Goal: Task Accomplishment & Management: Manage account settings

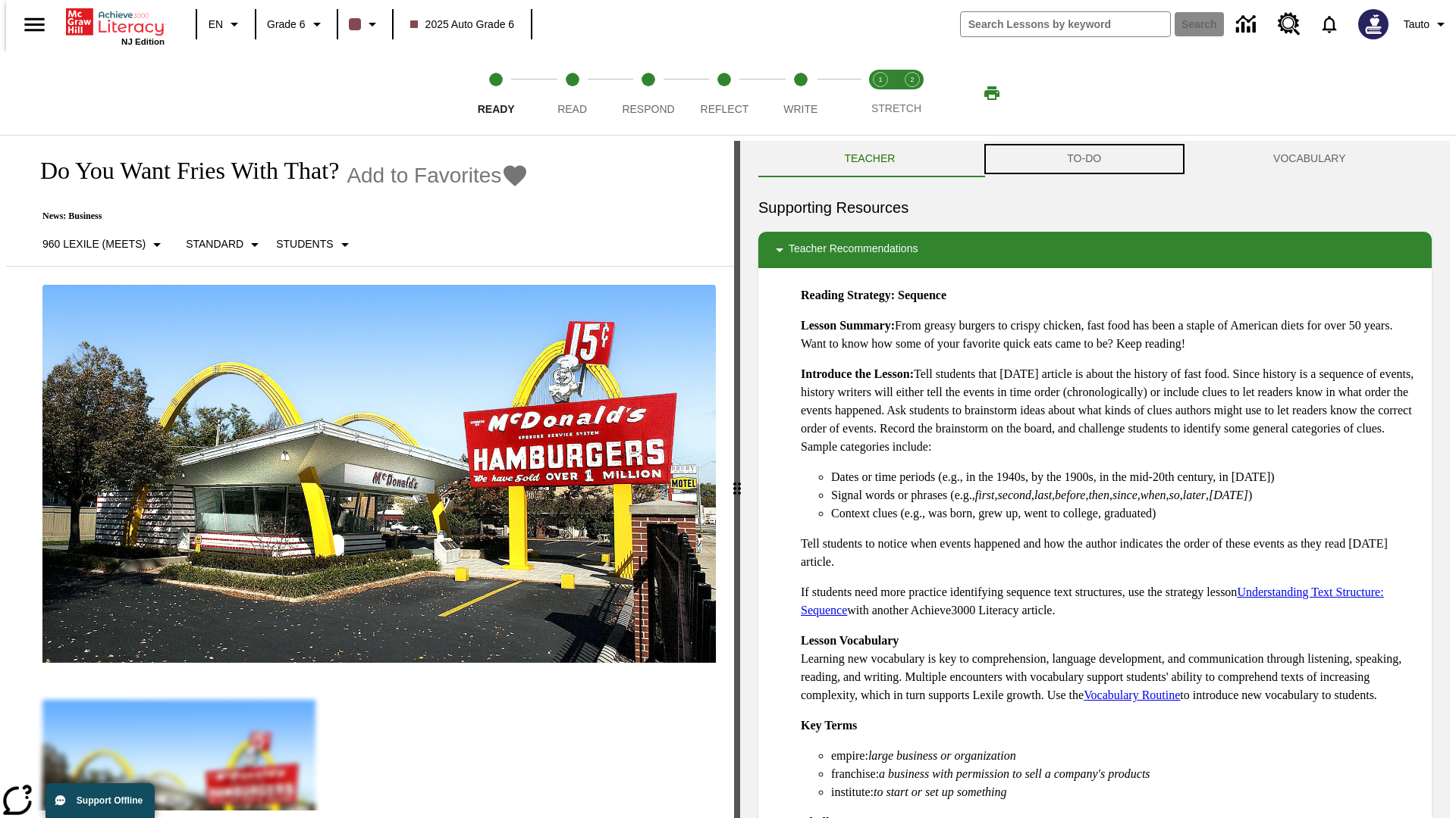
click at [1084, 159] on button "TO-DO" at bounding box center [1084, 158] width 206 height 36
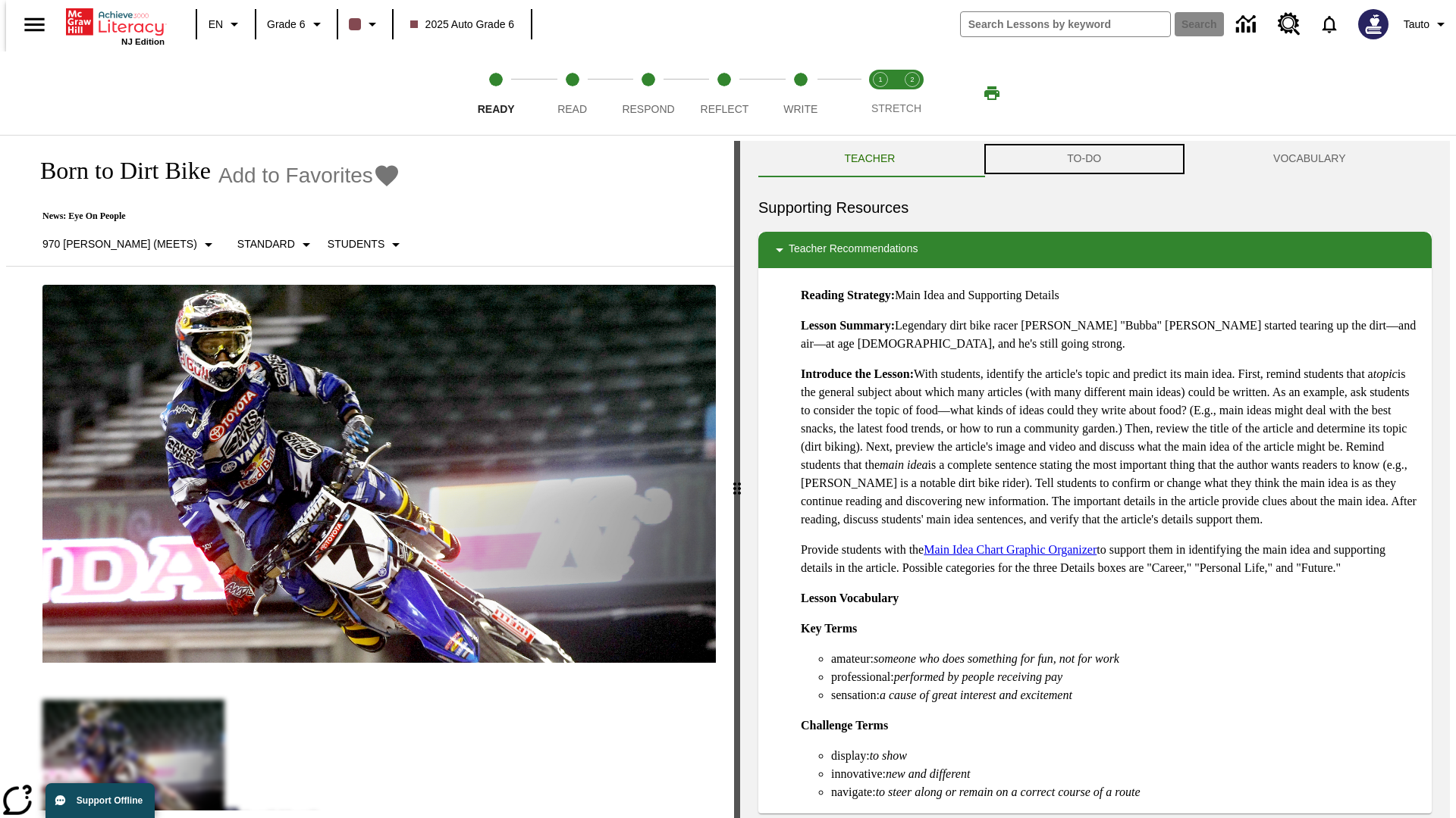
click at [1084, 159] on button "TO-DO" at bounding box center [1084, 158] width 206 height 36
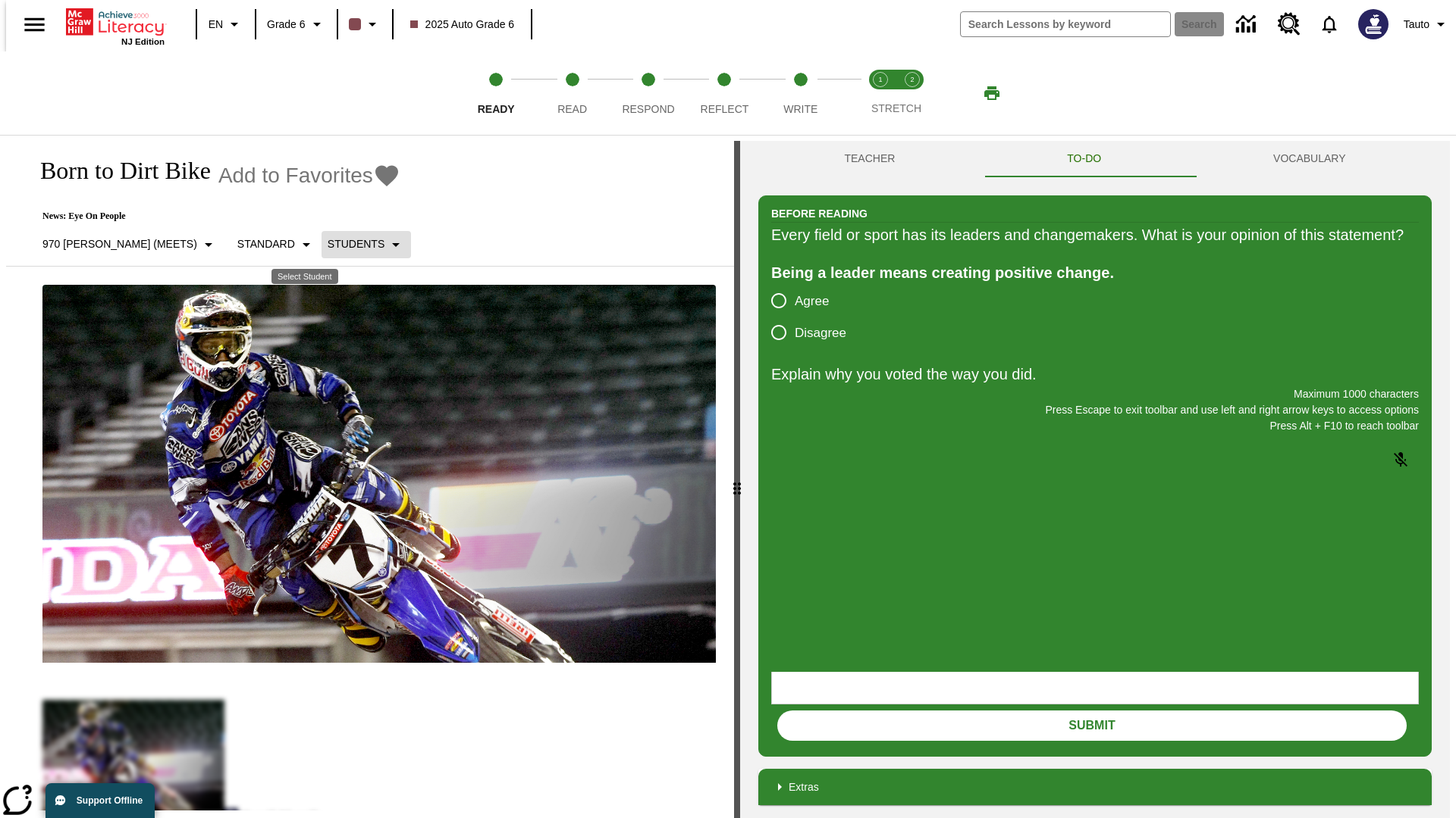
click at [328, 244] on p "Students" at bounding box center [356, 244] width 57 height 16
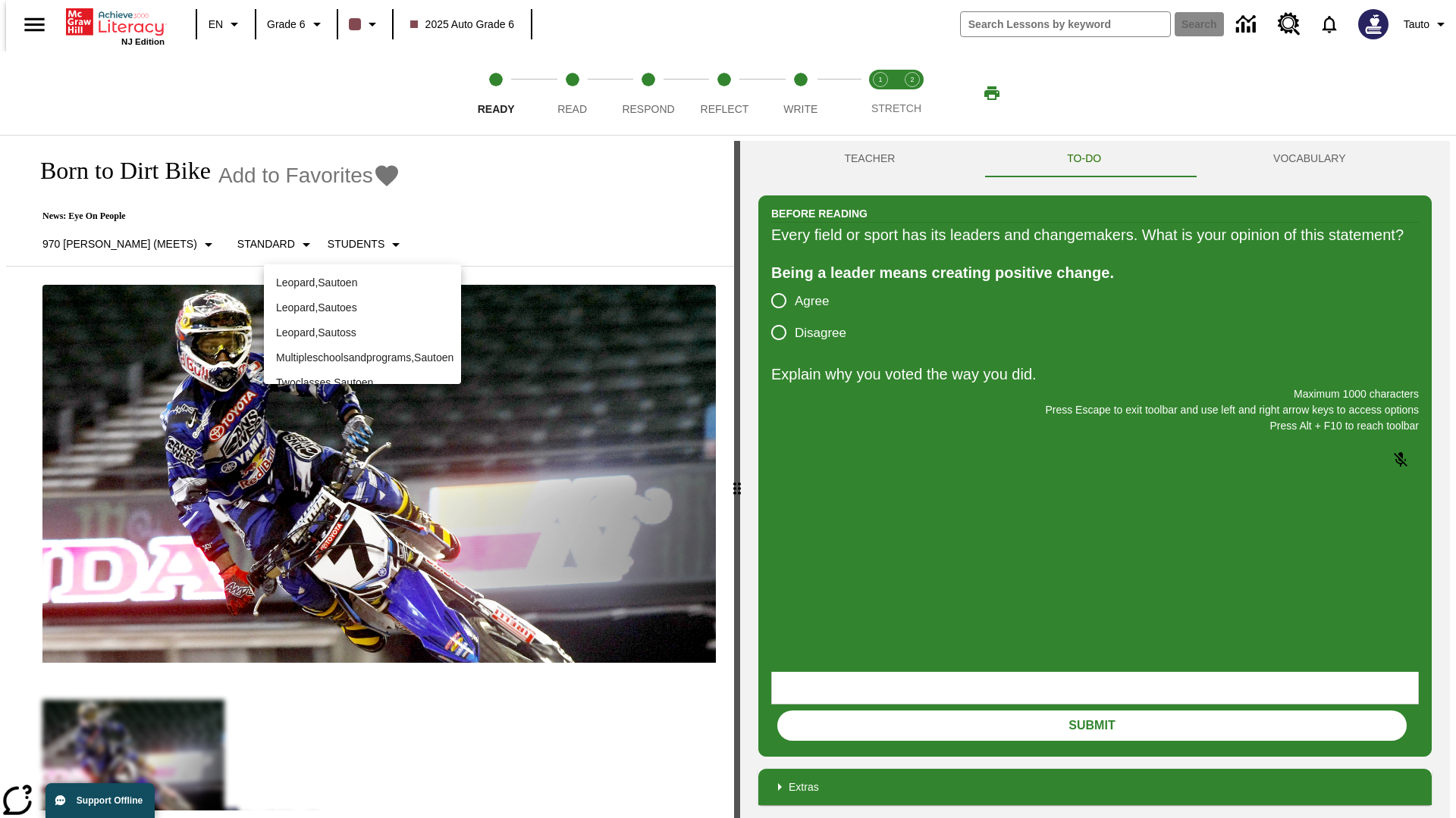
click at [363, 283] on p "Leopard , Sautoen" at bounding box center [363, 283] width 173 height 16
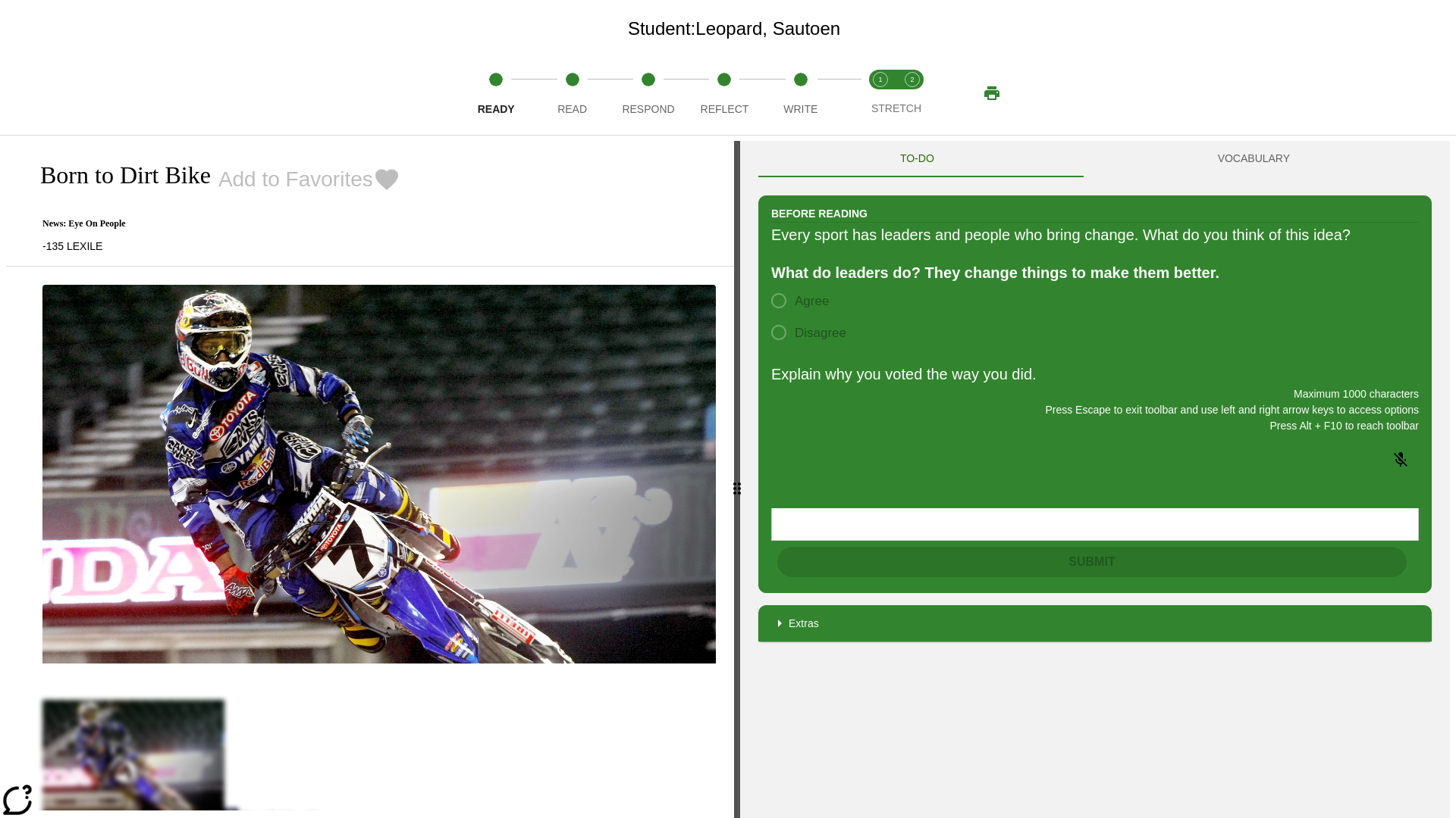
scroll to position [98, 0]
